Goal: Task Accomplishment & Management: Complete application form

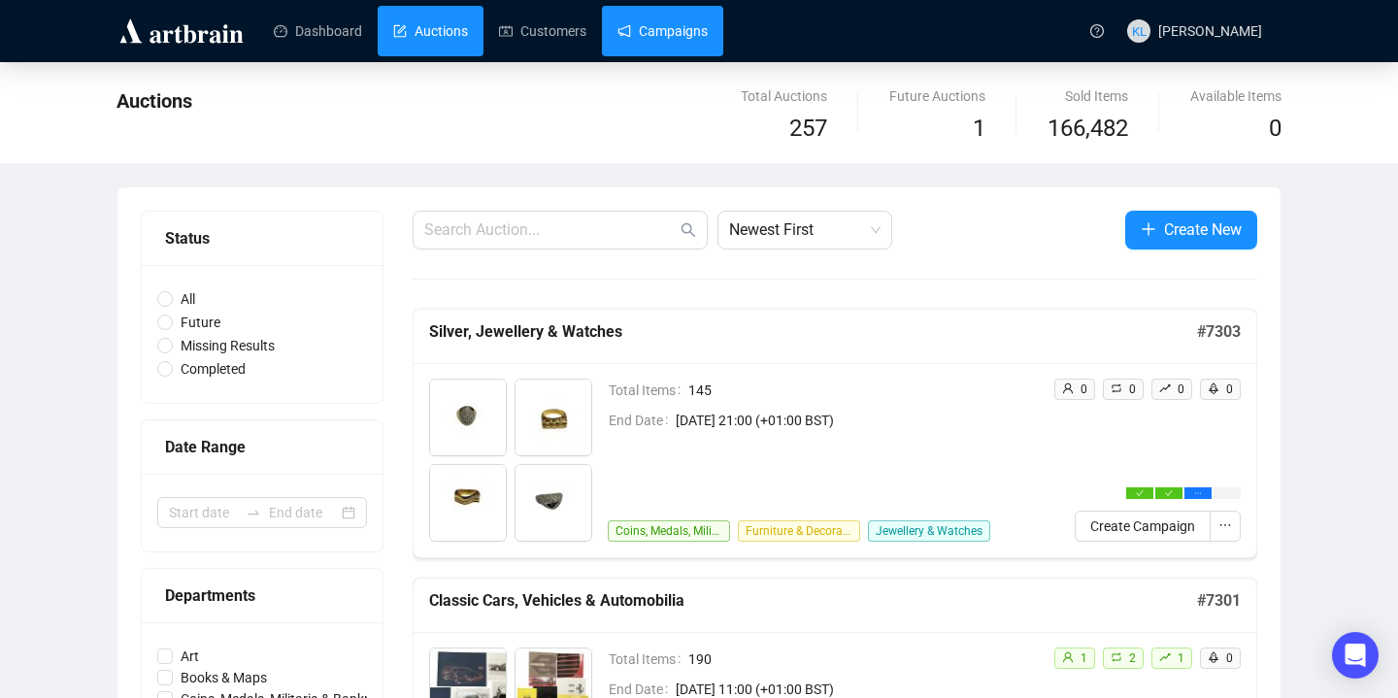
click at [674, 35] on link "Campaigns" at bounding box center [662, 31] width 90 height 50
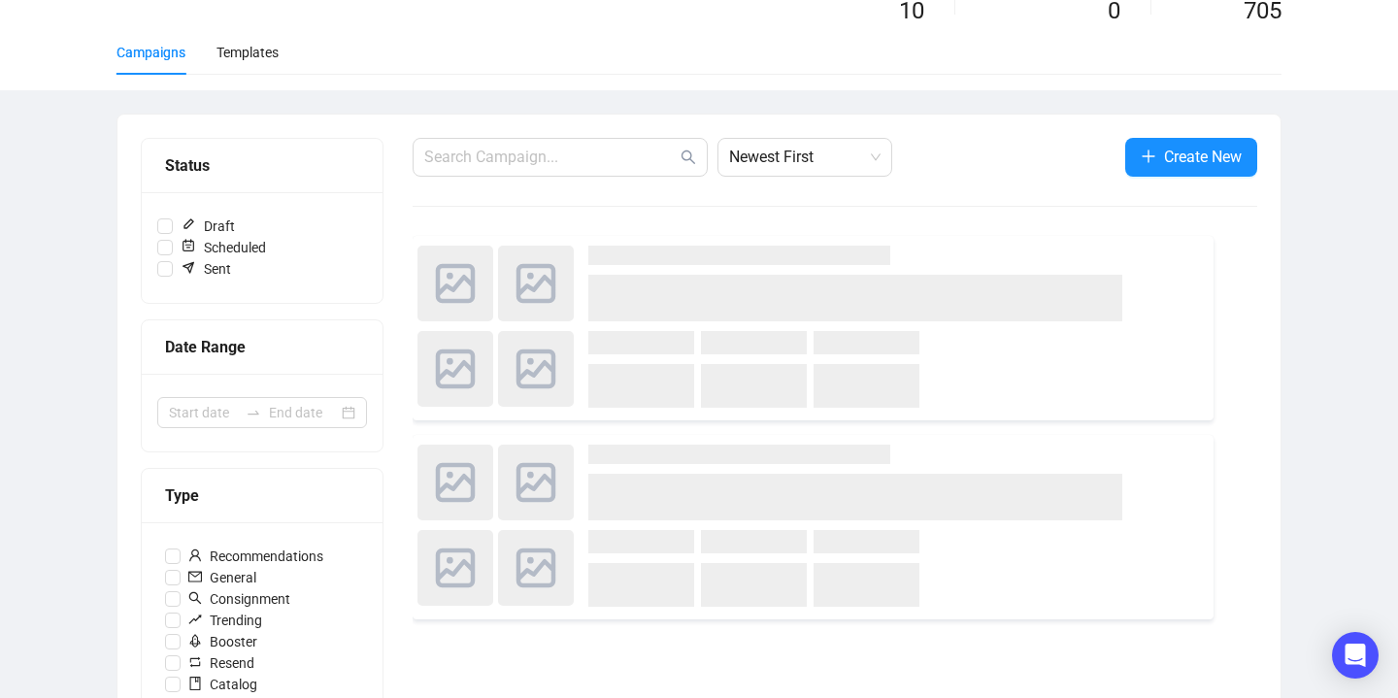
scroll to position [128, 0]
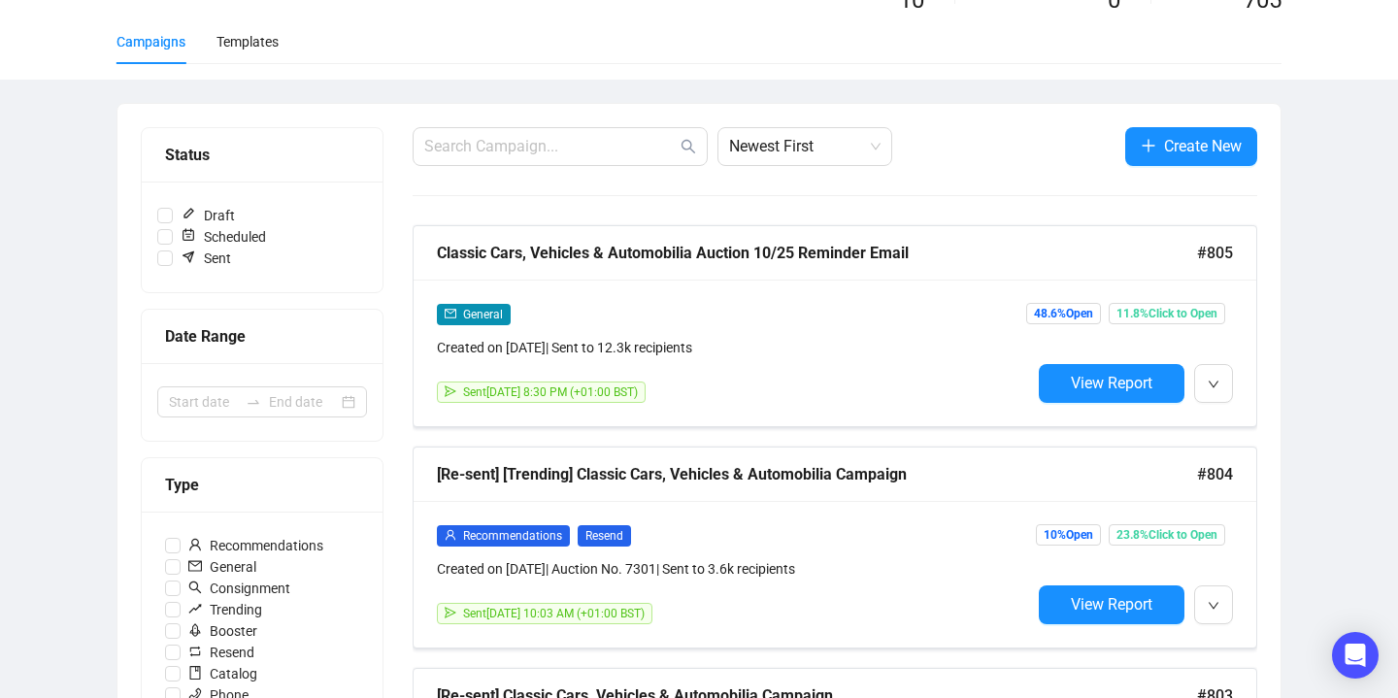
click at [1177, 161] on button "Create New" at bounding box center [1191, 146] width 132 height 39
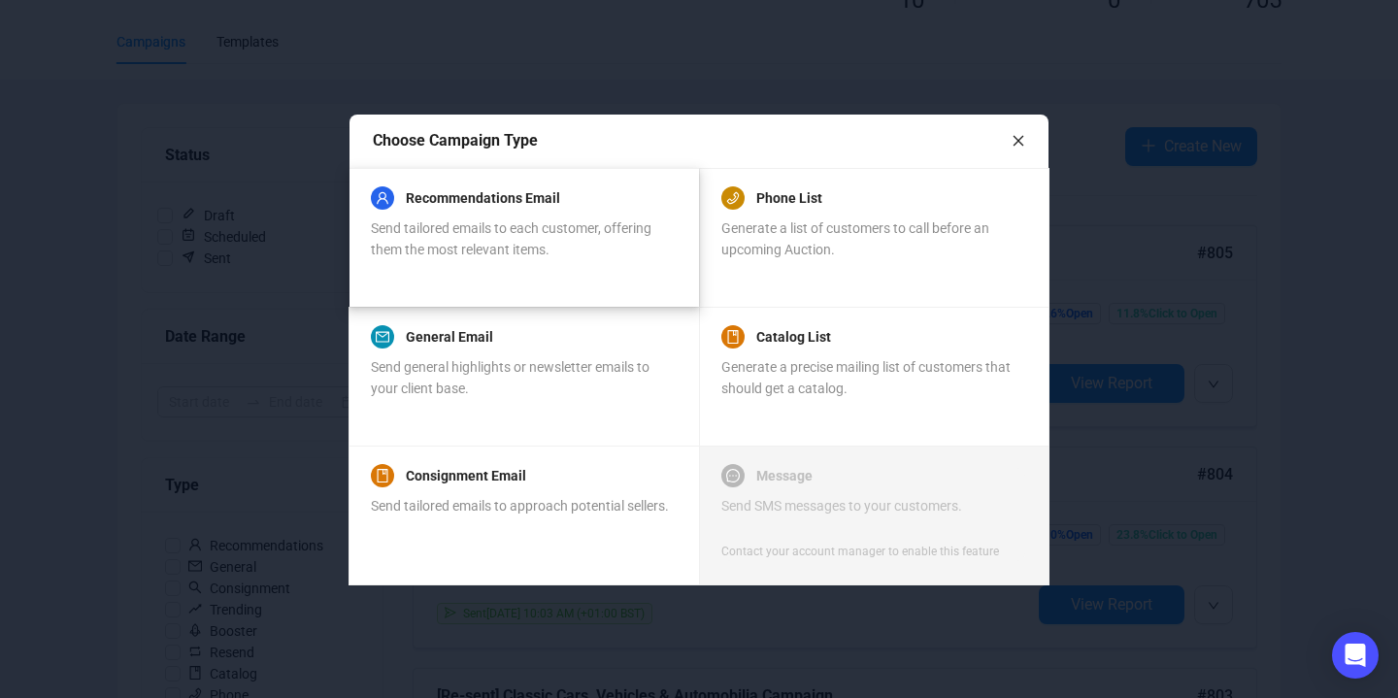
click at [486, 249] on span "Send tailored emails to each customer, offering them the most relevant items." at bounding box center [511, 238] width 281 height 37
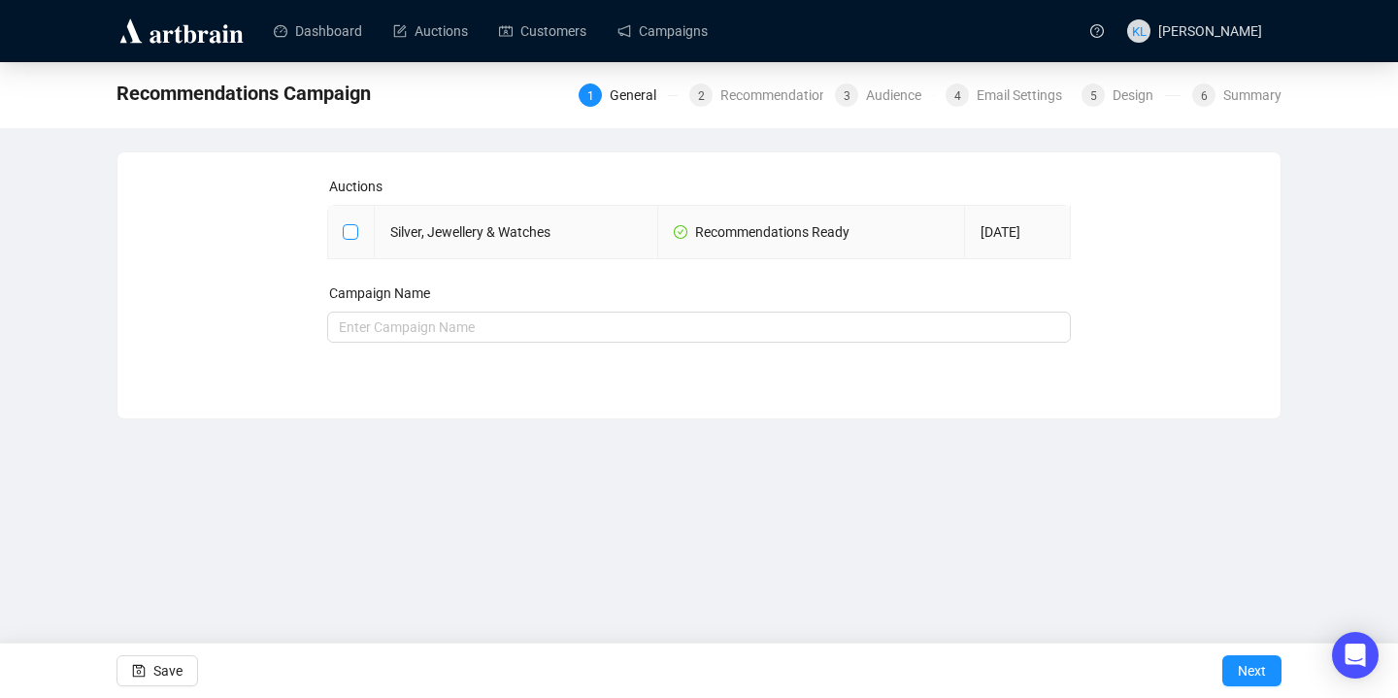
click at [348, 234] on input "checkbox" at bounding box center [350, 231] width 14 height 14
checkbox input "true"
type input "Silver, Jewellery & Watches Campaign"
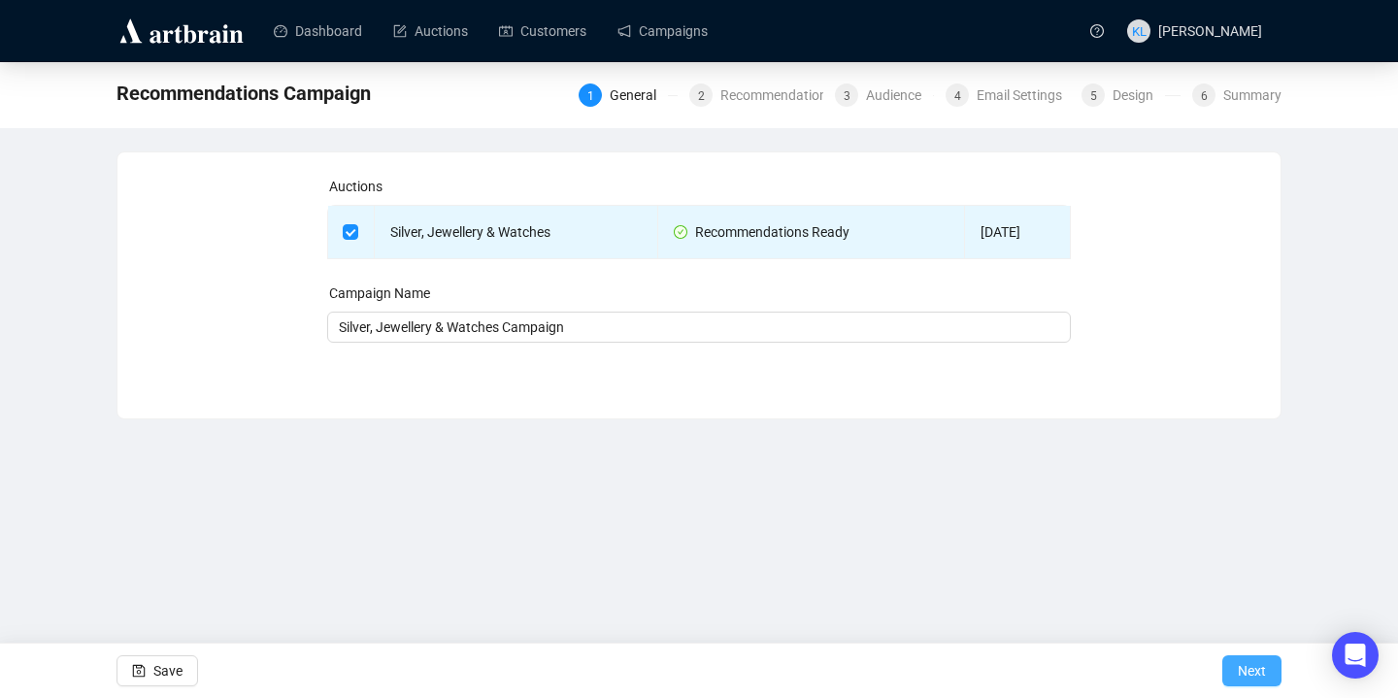
click at [1274, 672] on button "Next" at bounding box center [1251, 670] width 59 height 31
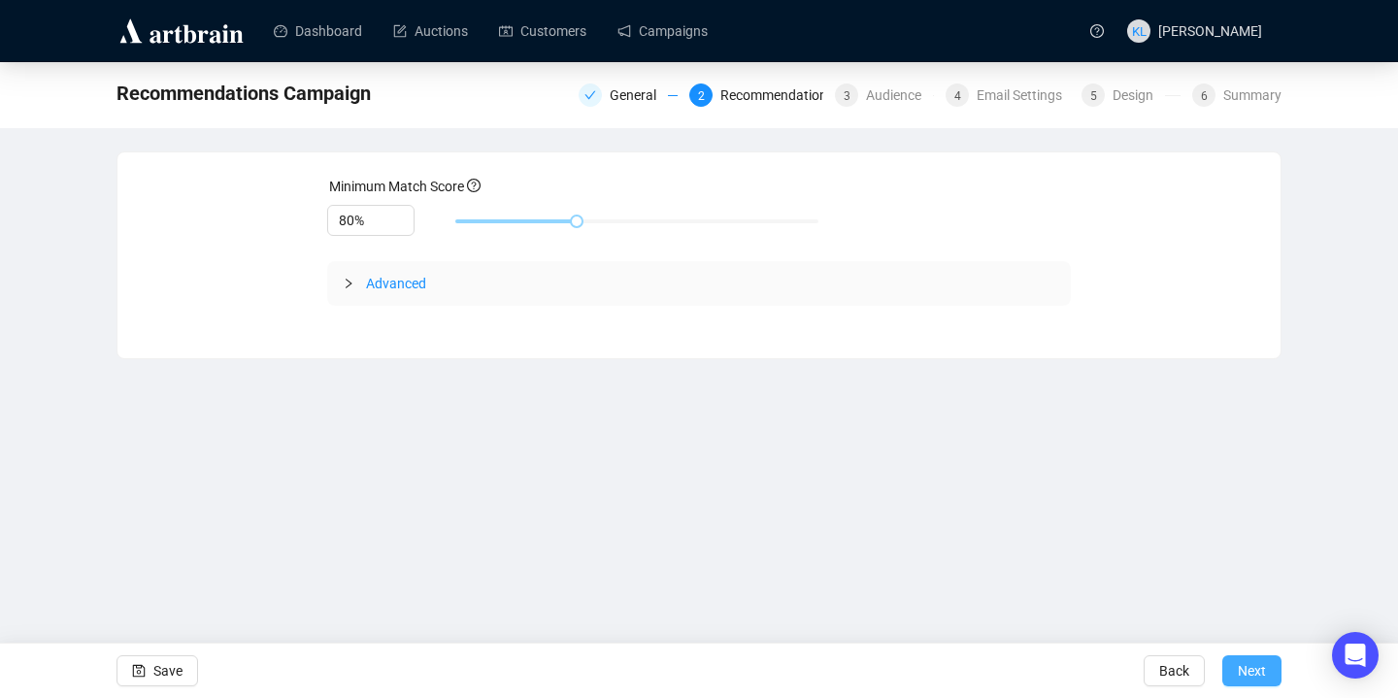
click at [1249, 657] on span "Next" at bounding box center [1252, 671] width 28 height 54
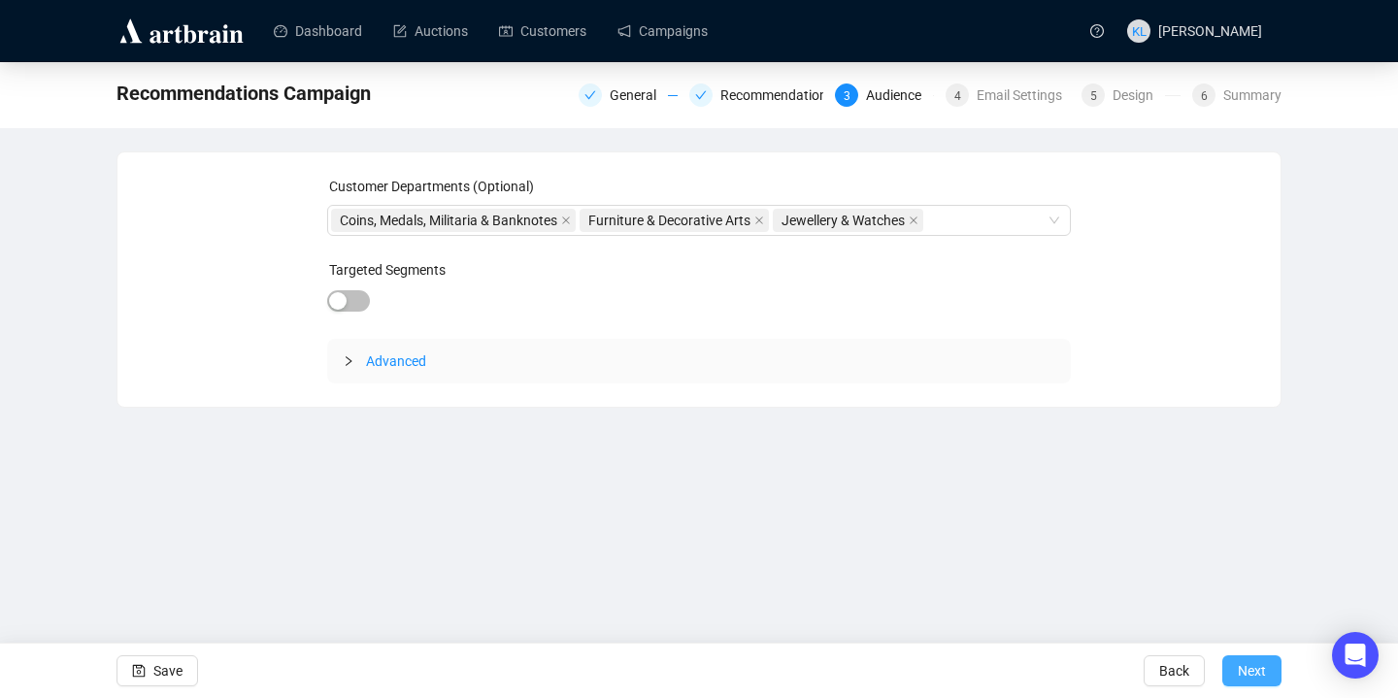
click at [1242, 660] on span "Next" at bounding box center [1252, 671] width 28 height 54
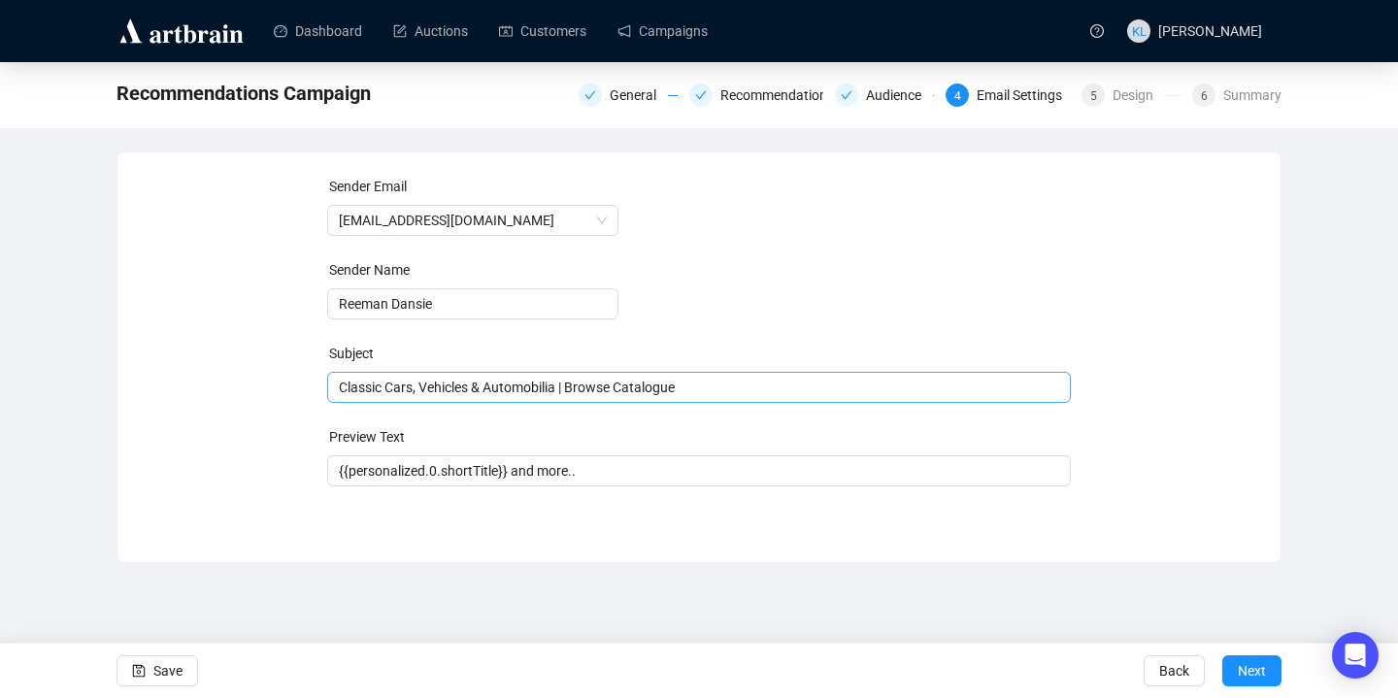
click at [673, 389] on span "Classic Cars, Vehicles & Automobilia | Browse Catalogue" at bounding box center [699, 388] width 744 height 16
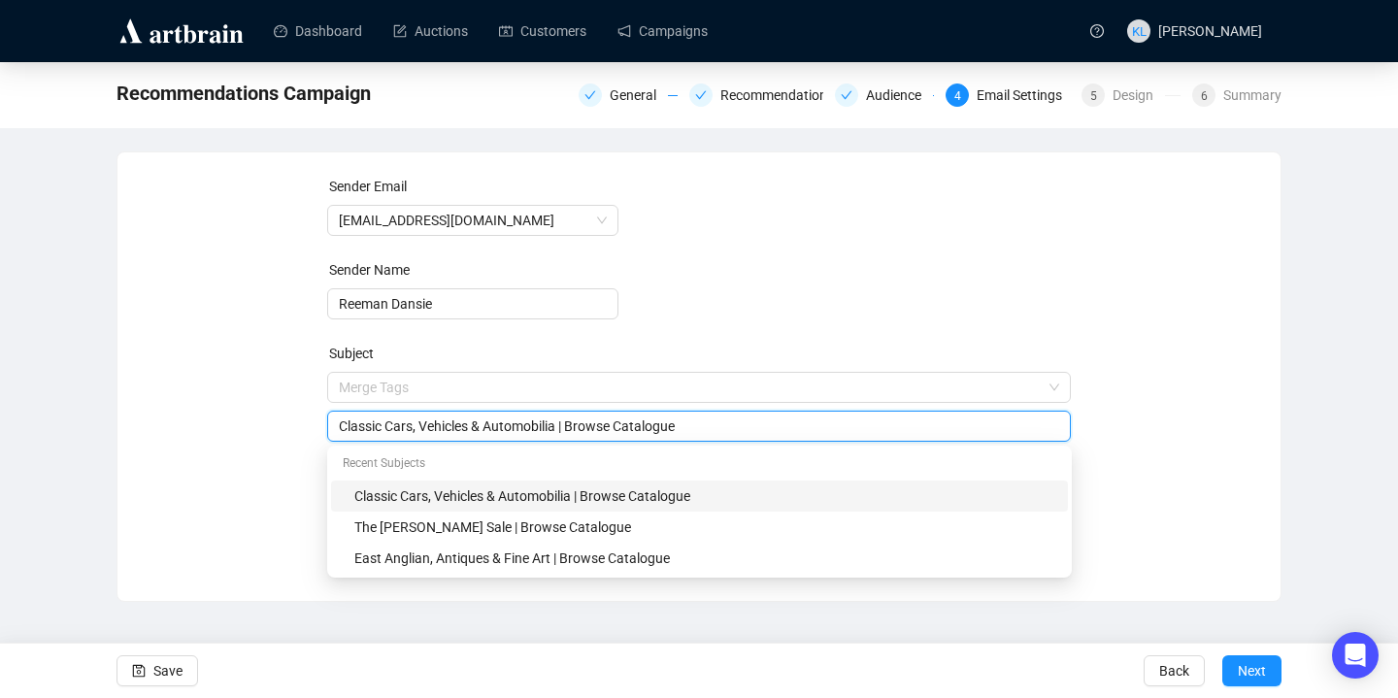
drag, startPoint x: 567, startPoint y: 431, endPoint x: 336, endPoint y: 426, distance: 231.1
click at [336, 426] on div "Classic Cars, Vehicles & Automobilia | Browse Catalogue" at bounding box center [699, 426] width 744 height 31
drag, startPoint x: 507, startPoint y: 432, endPoint x: 338, endPoint y: 426, distance: 169.0
click at [339, 426] on input "Silver, Jewellery & Watches | Browse Catalogue" at bounding box center [699, 425] width 721 height 21
click at [151, 500] on div "Sender Email [EMAIL_ADDRESS][DOMAIN_NAME] Sender Name Reeman Dansie Subject Mer…" at bounding box center [699, 362] width 1116 height 373
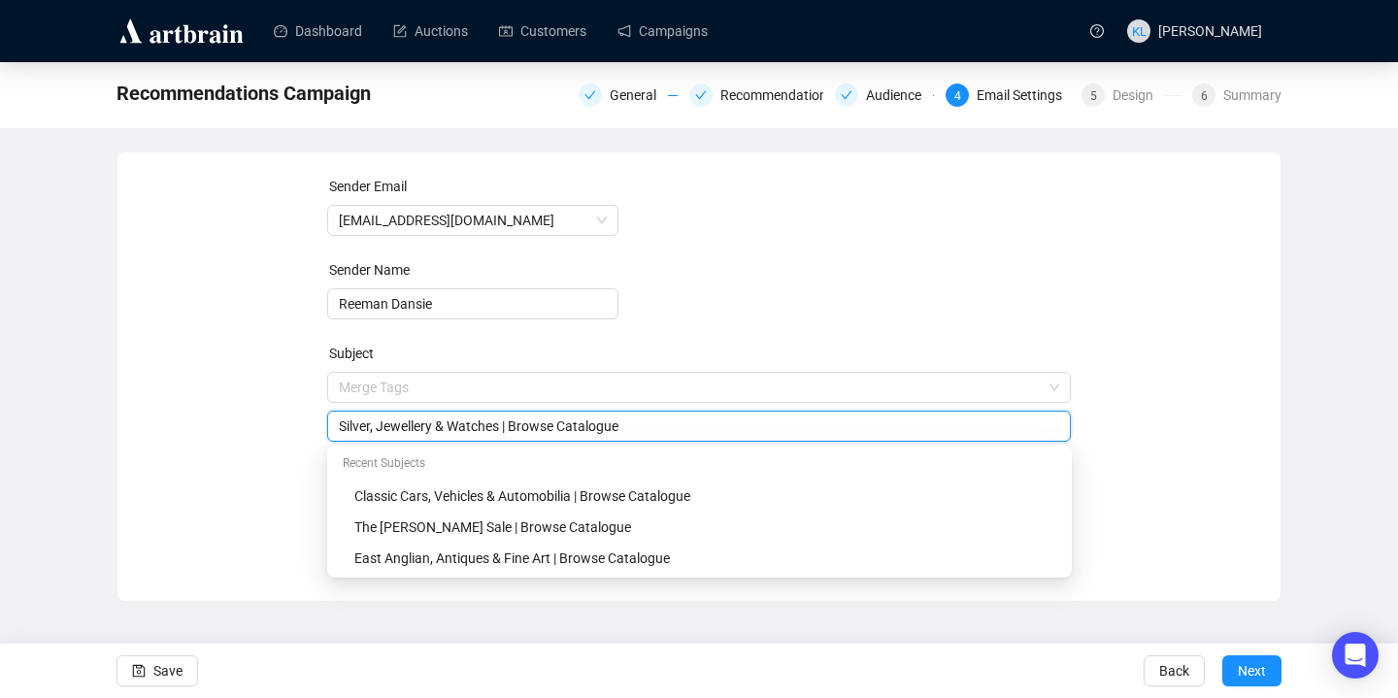
drag, startPoint x: 689, startPoint y: 424, endPoint x: 570, endPoint y: 425, distance: 119.4
click at [570, 425] on input "Silver, Jewellery & Watches | Browse Catalogue" at bounding box center [699, 425] width 721 height 21
type input "Silver, Jewellery & Watches | Browse & Bid"
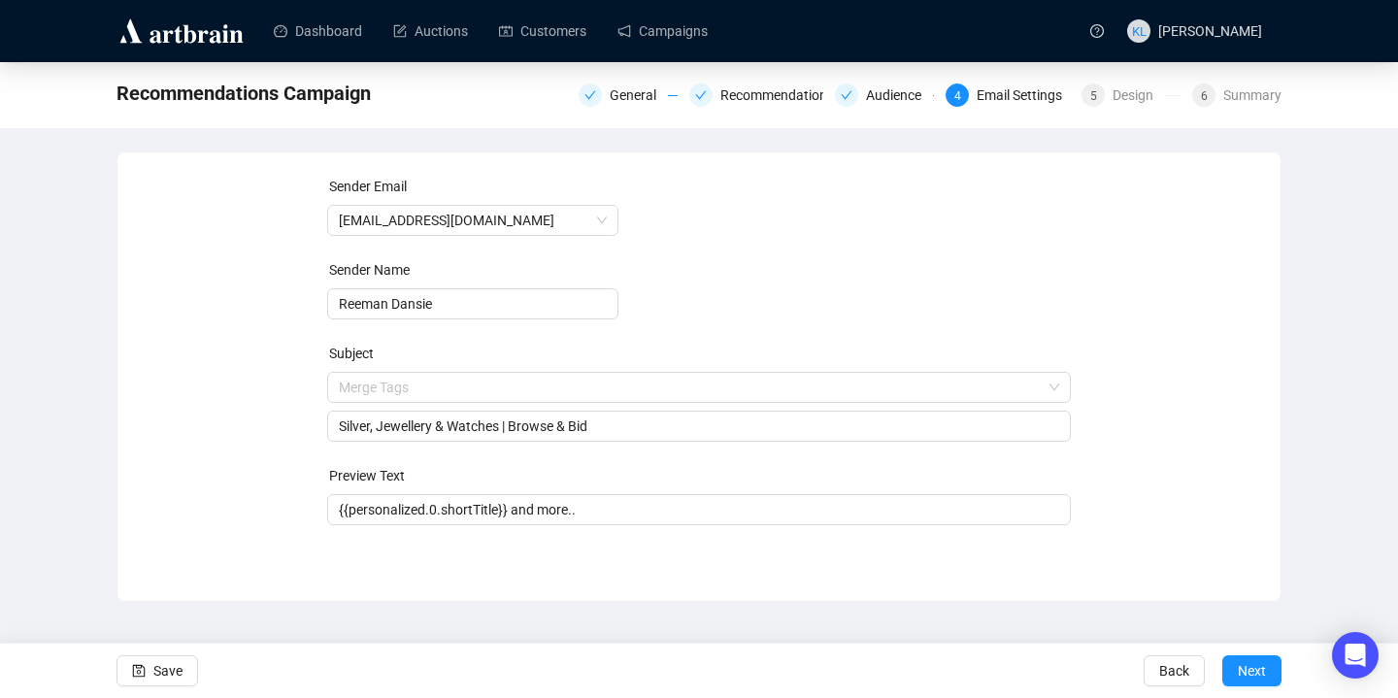
click at [976, 193] on form "Sender Email [EMAIL_ADDRESS][DOMAIN_NAME] Sender Name Reeman Dansie Subject Mer…" at bounding box center [699, 350] width 744 height 349
click at [1260, 674] on span "Next" at bounding box center [1252, 671] width 28 height 54
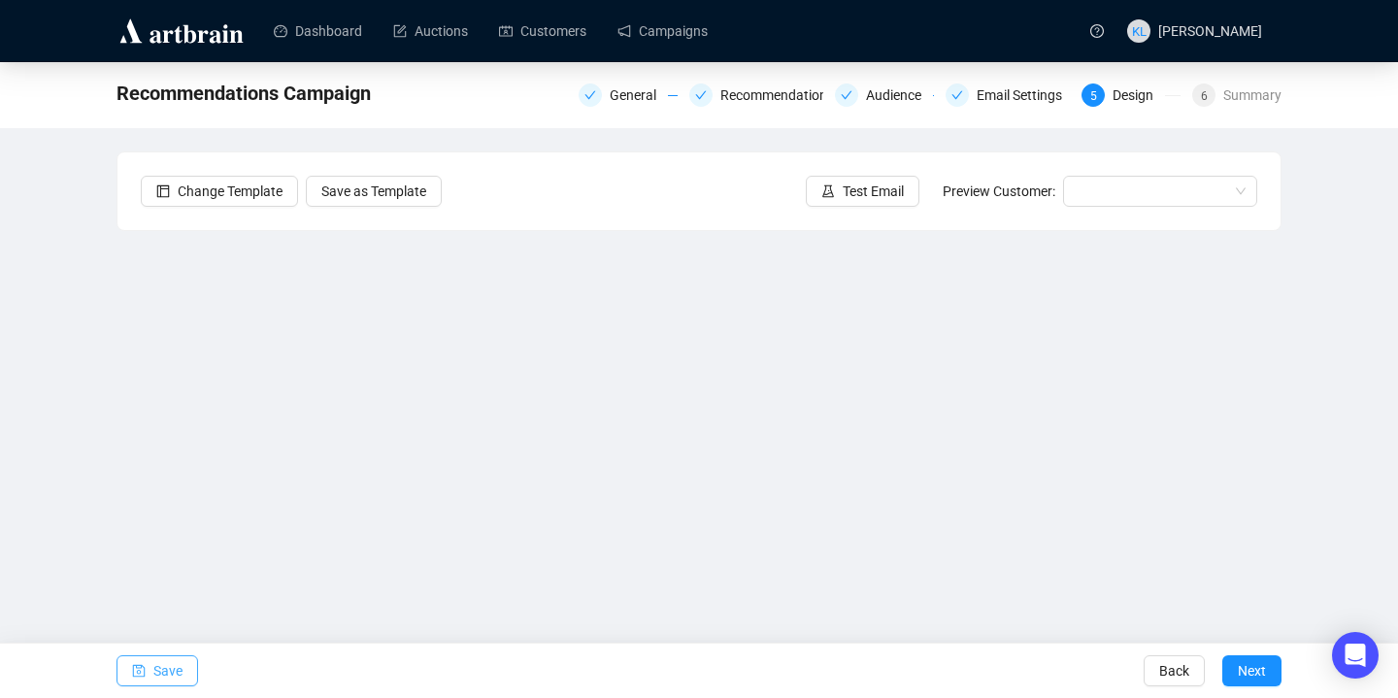
click at [182, 661] on span "Save" at bounding box center [167, 671] width 29 height 54
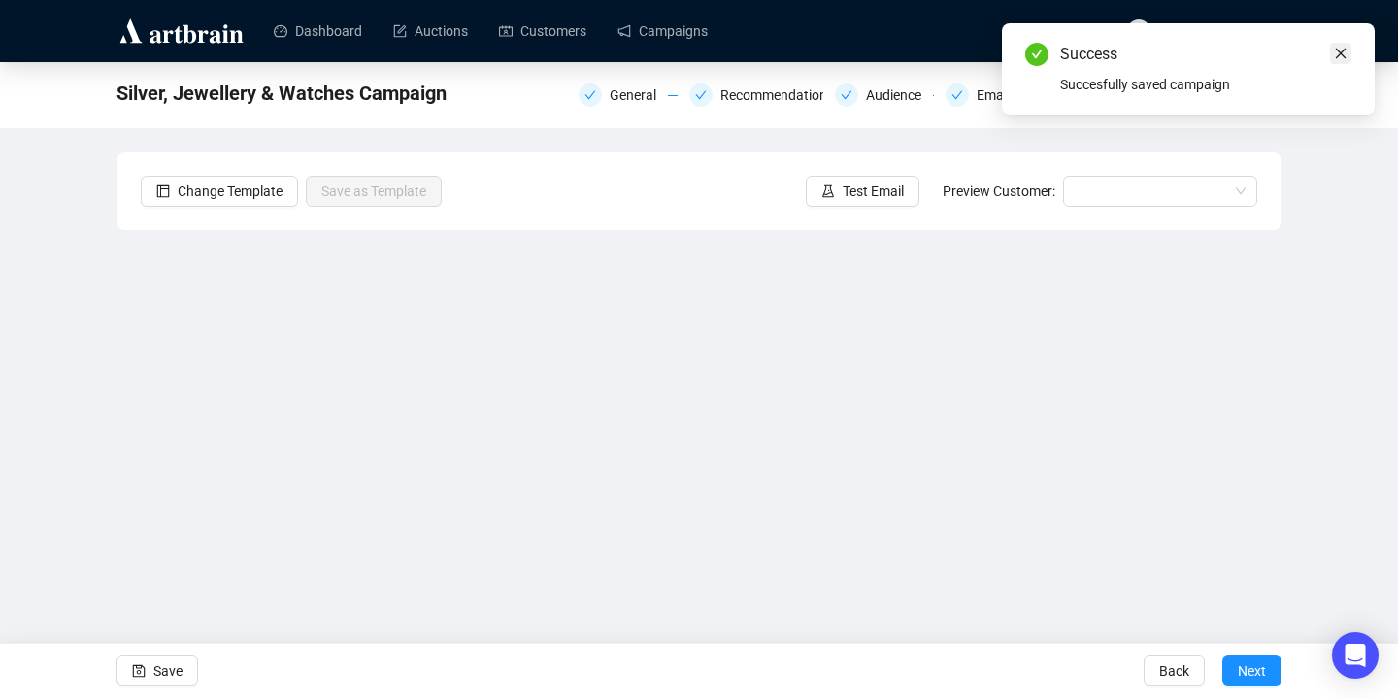
click at [1346, 54] on icon "close" at bounding box center [1341, 54] width 14 height 14
